Goal: Task Accomplishment & Management: Manage account settings

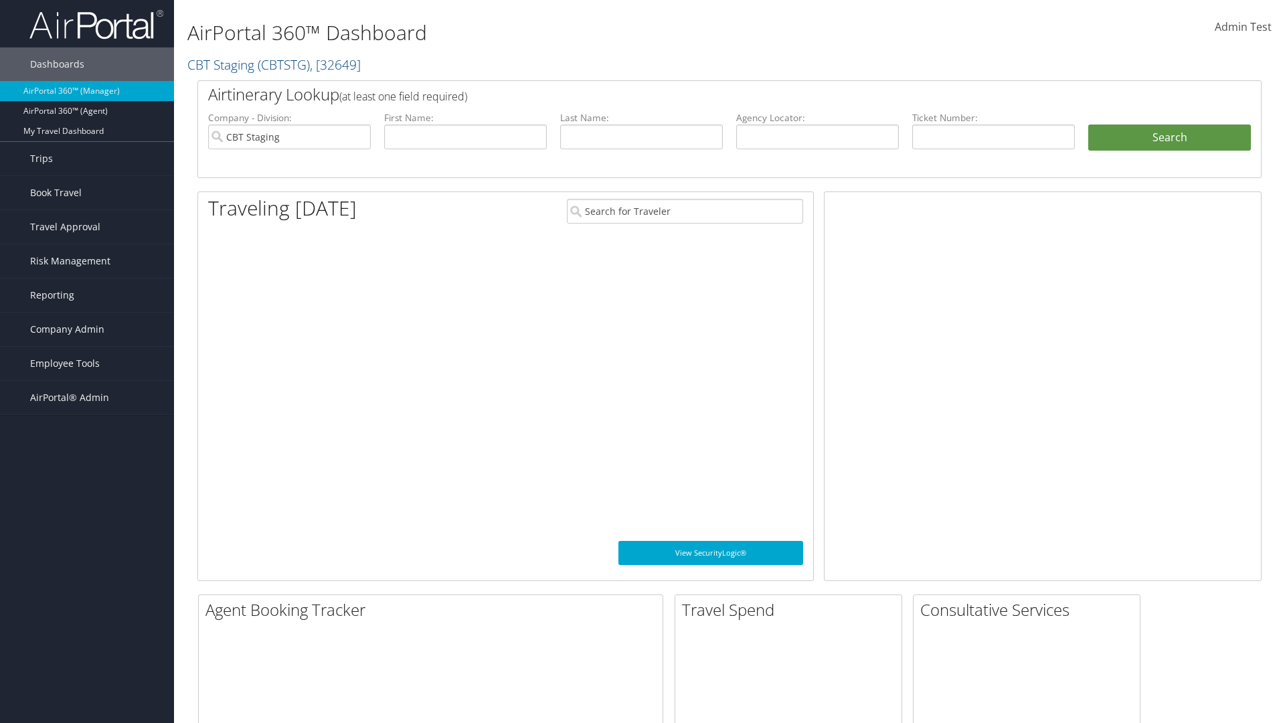
click at [87, 329] on span "Company Admin" at bounding box center [67, 329] width 74 height 33
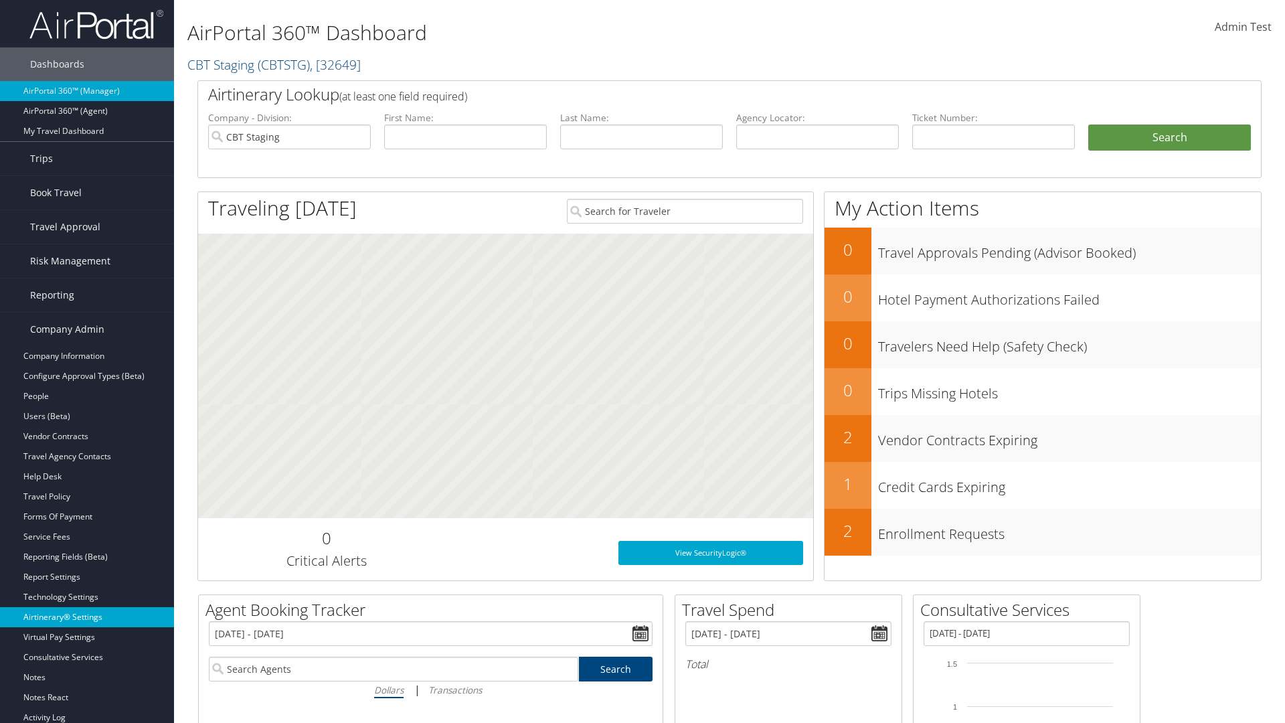
click at [87, 617] on link "Airtinerary® Settings" at bounding box center [87, 617] width 174 height 20
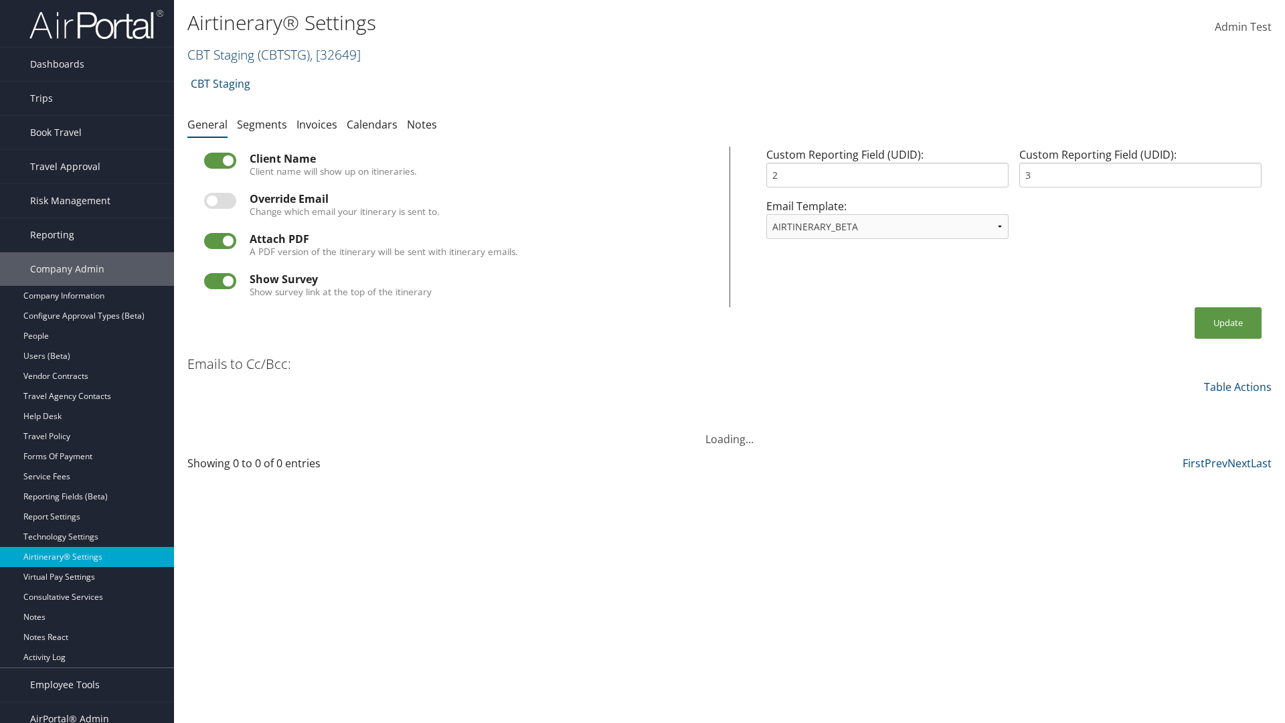
click at [221, 54] on link "CBT Staging ( CBTSTG ) , [ 32649 ]" at bounding box center [273, 55] width 173 height 18
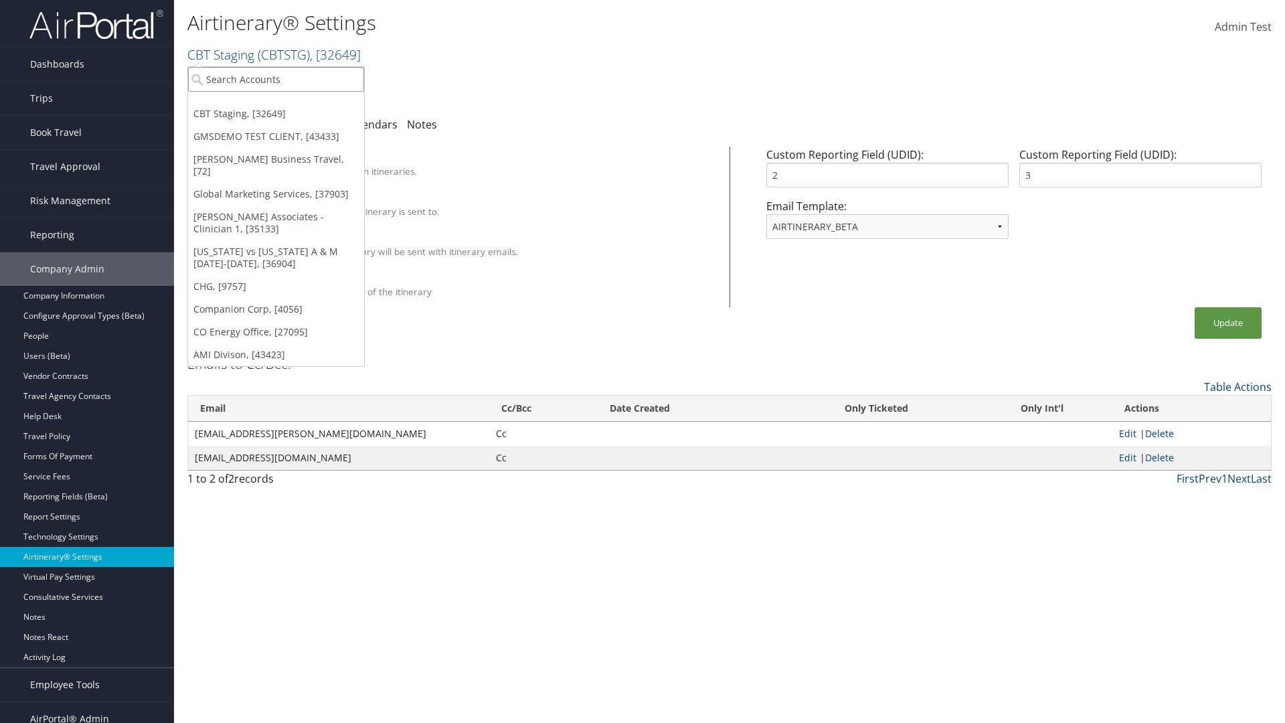
click at [276, 79] on input "search" at bounding box center [276, 79] width 176 height 25
type input "Global Marketing Services"
click at [288, 104] on div "Global Marketing Services (301946), [37903]" at bounding box center [288, 104] width 215 height 12
